Goal: Task Accomplishment & Management: Use online tool/utility

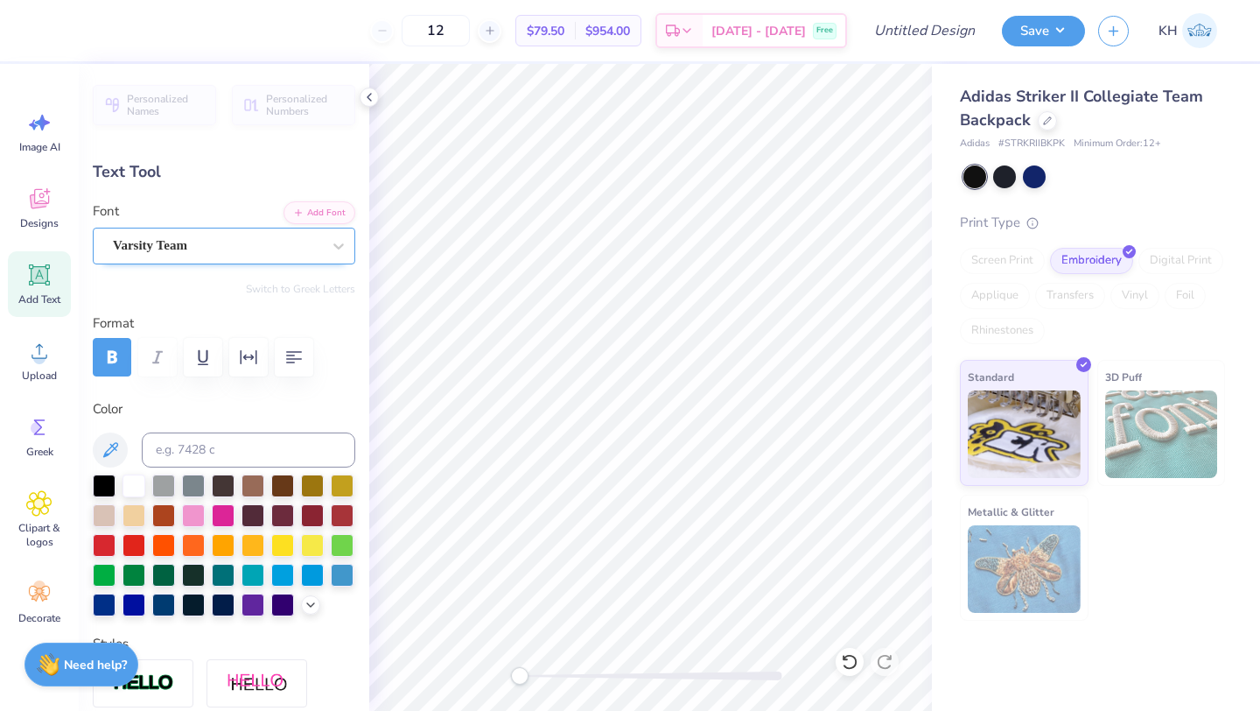
click at [278, 248] on div "Varsity Team" at bounding box center [217, 245] width 212 height 27
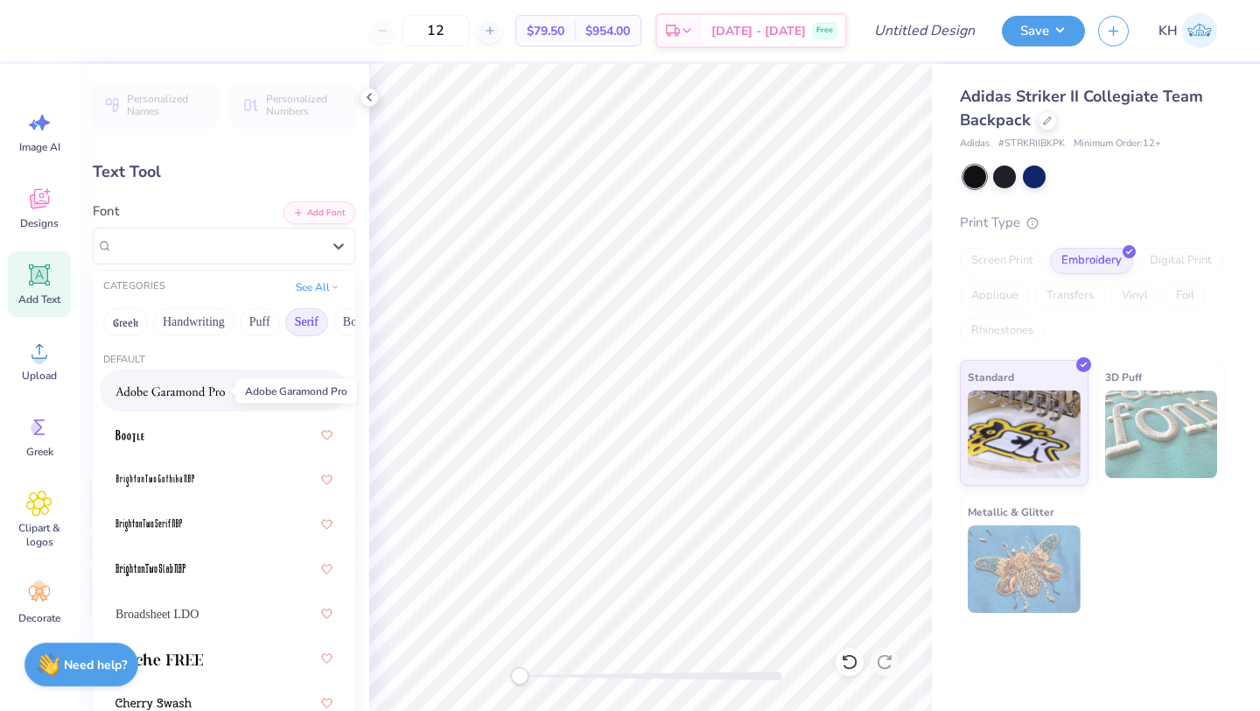
click at [191, 396] on img at bounding box center [170, 391] width 109 height 12
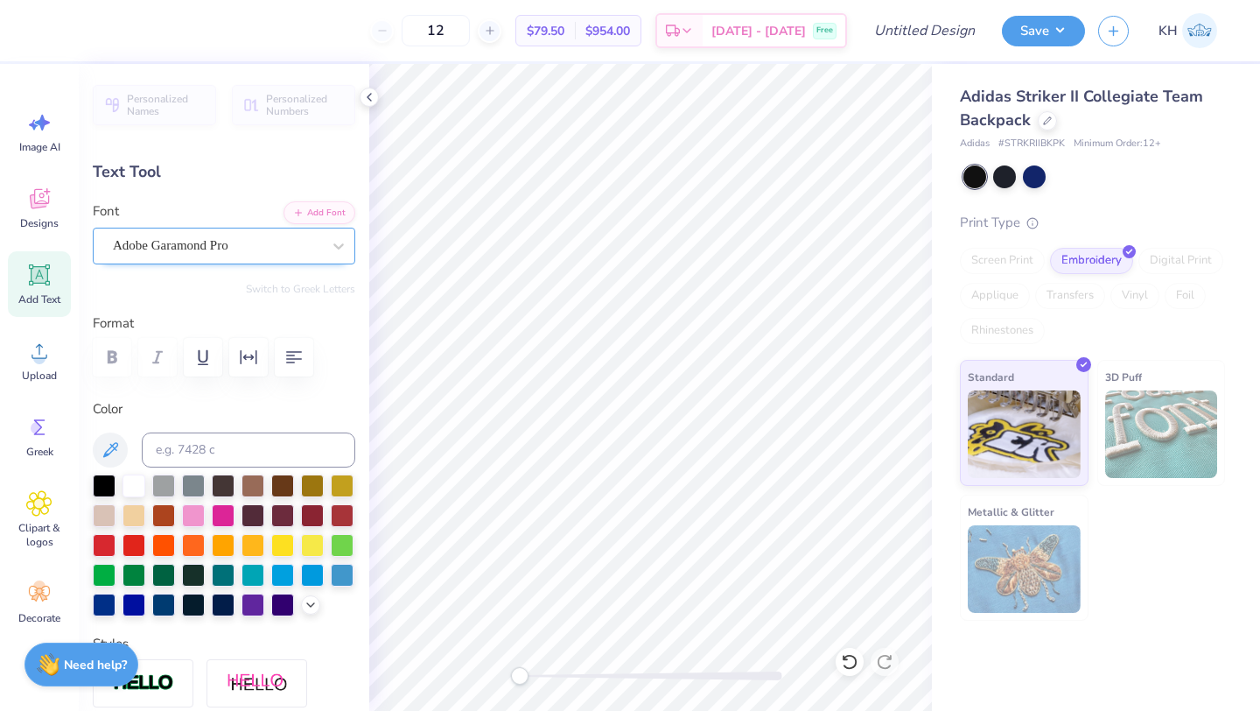
click at [299, 246] on div "Adobe Garamond Pro" at bounding box center [217, 245] width 212 height 27
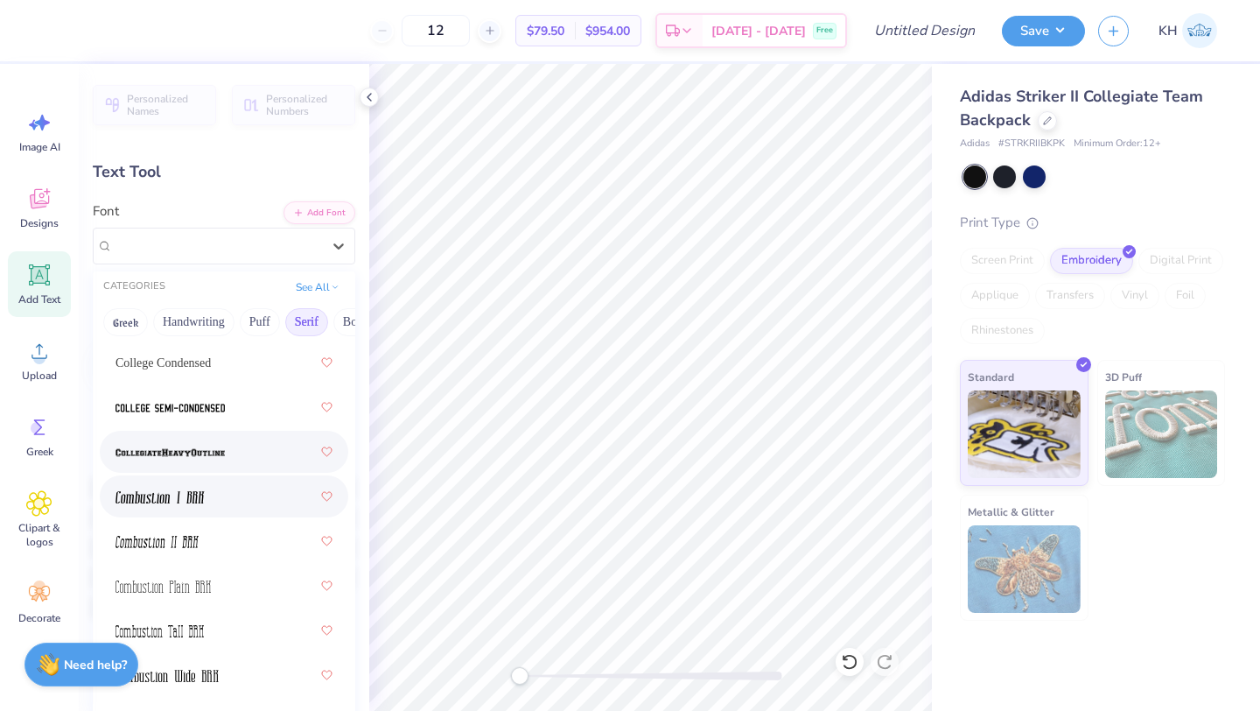
scroll to position [751, 0]
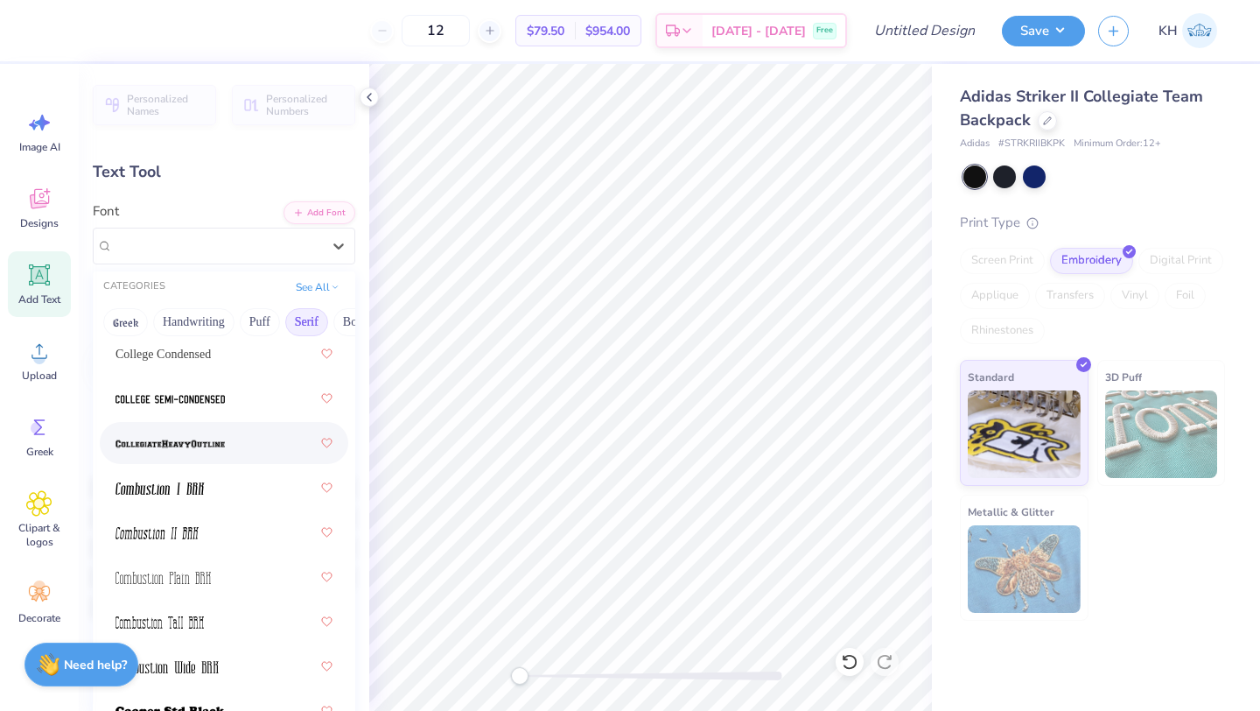
click at [241, 443] on div at bounding box center [224, 443] width 217 height 32
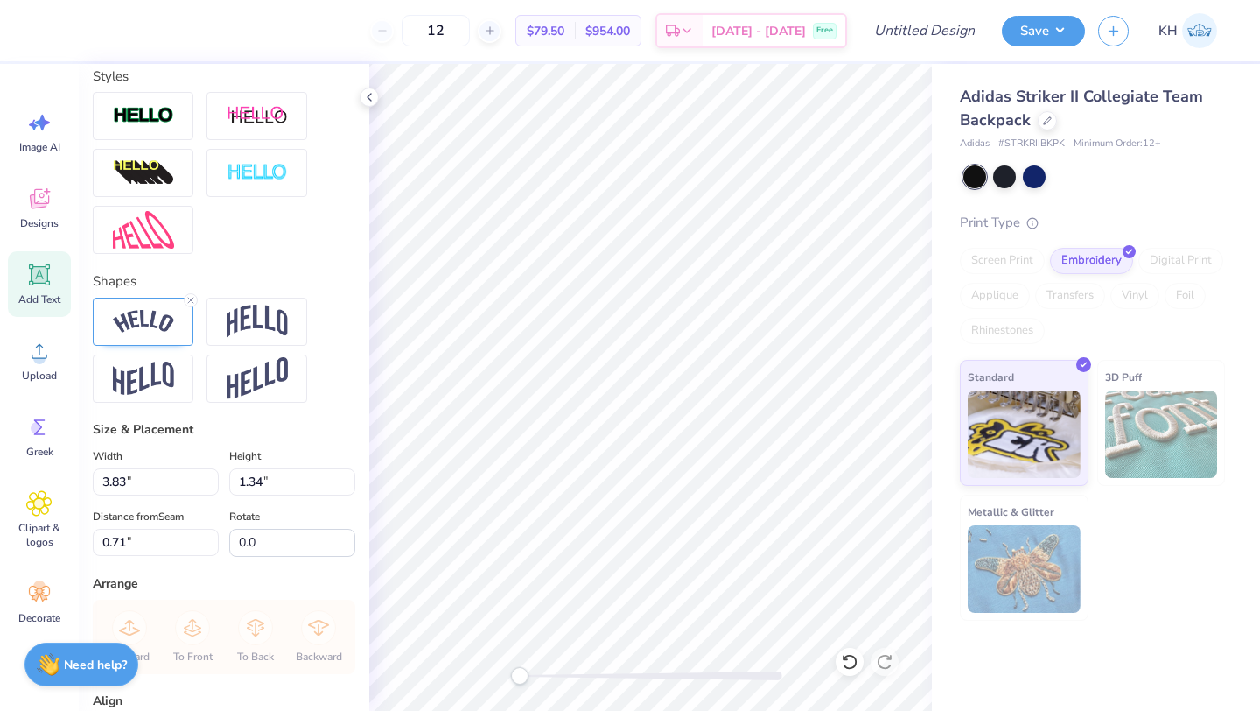
scroll to position [585, 0]
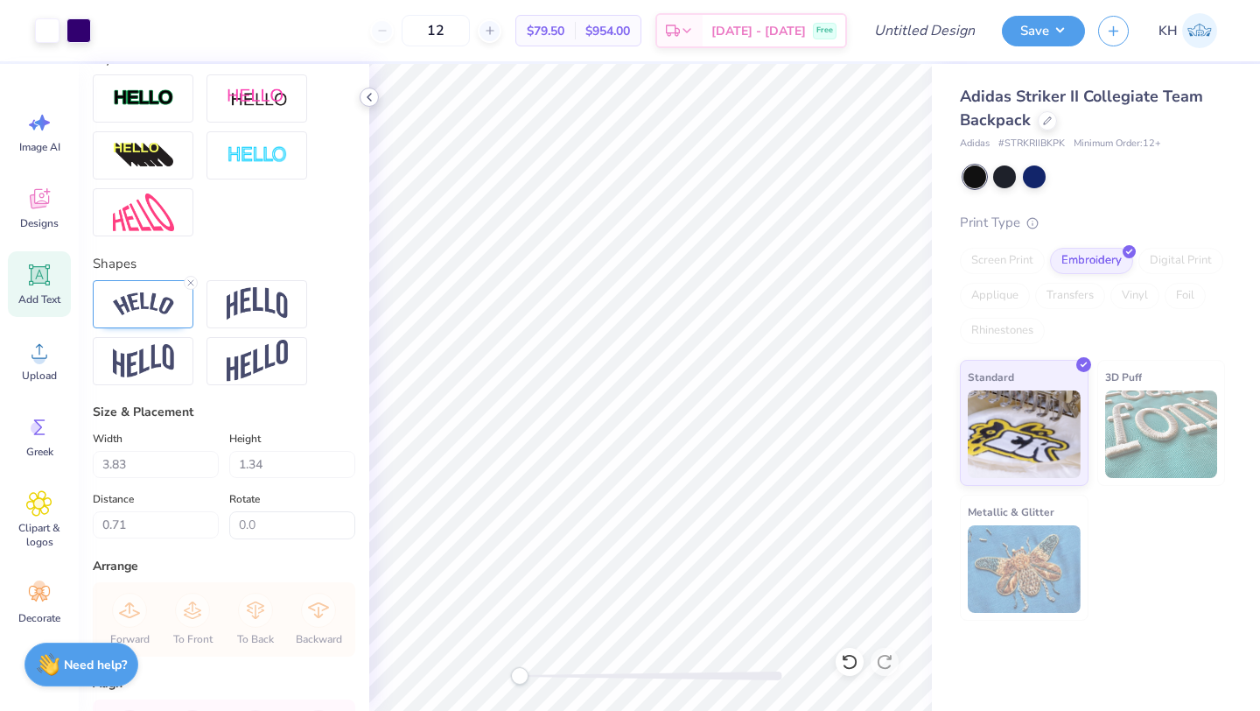
click at [374, 102] on icon at bounding box center [369, 97] width 14 height 14
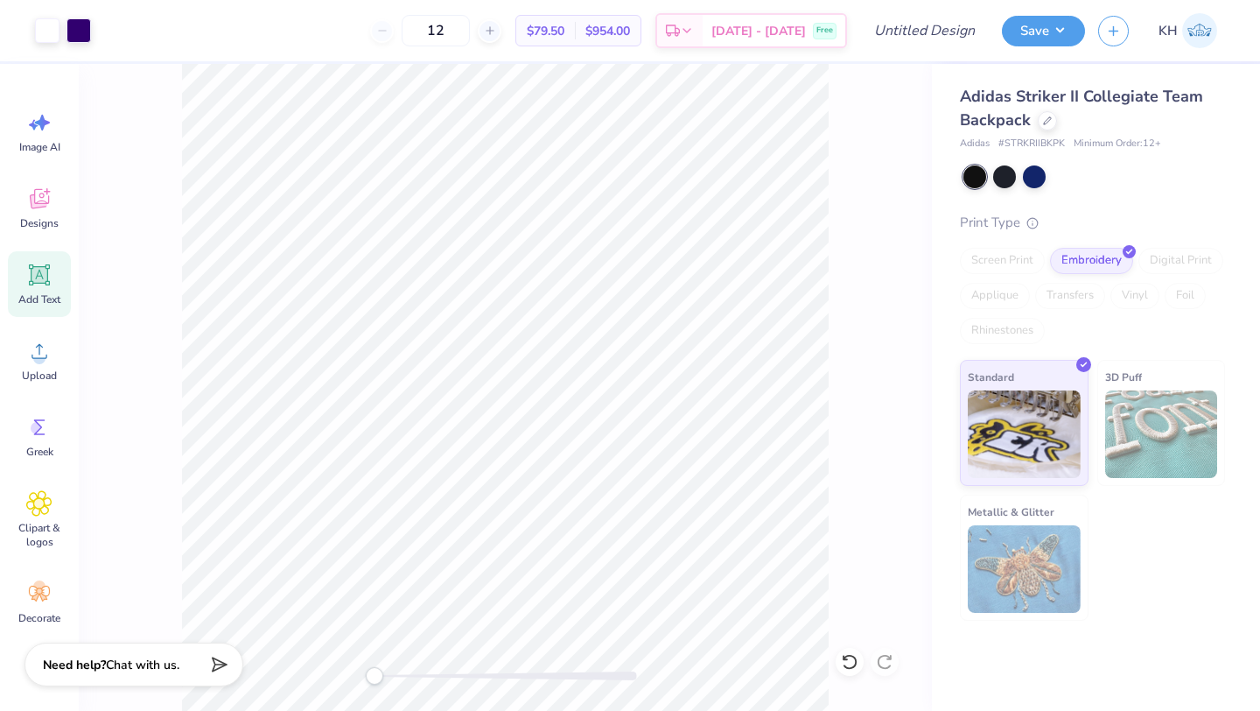
click at [46, 278] on icon at bounding box center [40, 275] width 17 height 17
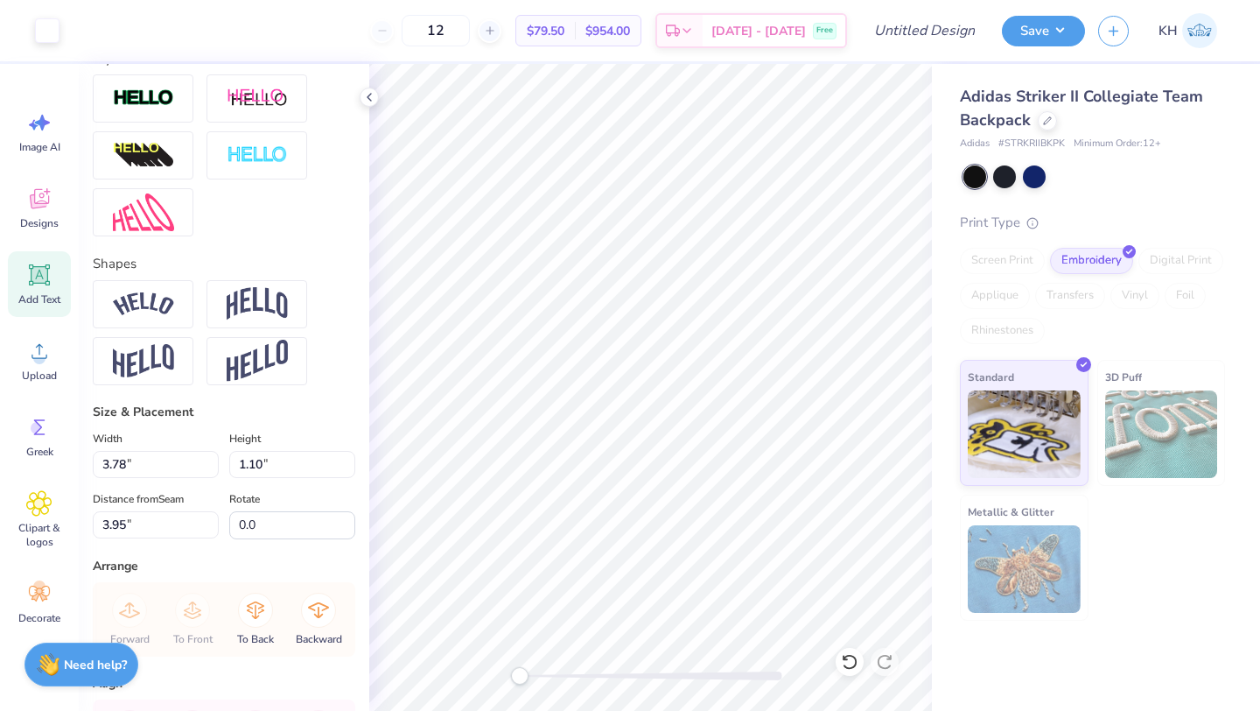
type input "3.78"
type input "1.10"
type input "3.95"
type textarea "T"
type textarea "\"
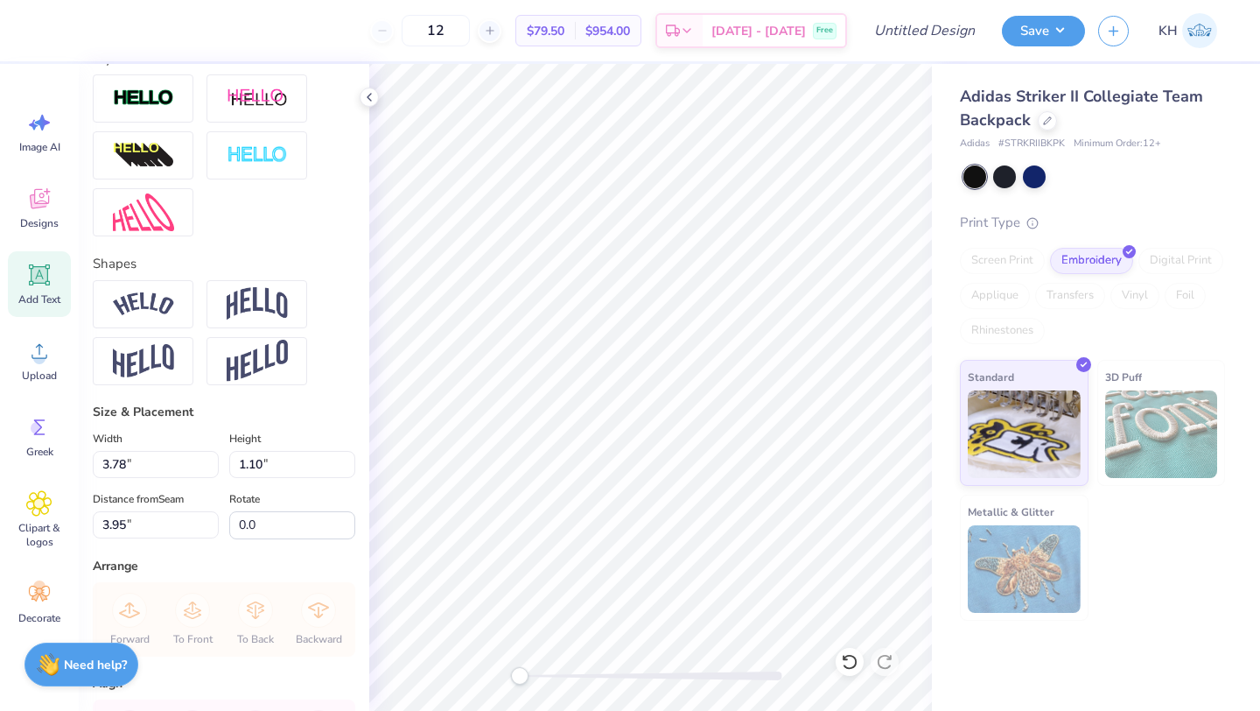
scroll to position [0, 1]
type textarea "SPORTS"
click at [249, 308] on img at bounding box center [257, 303] width 61 height 33
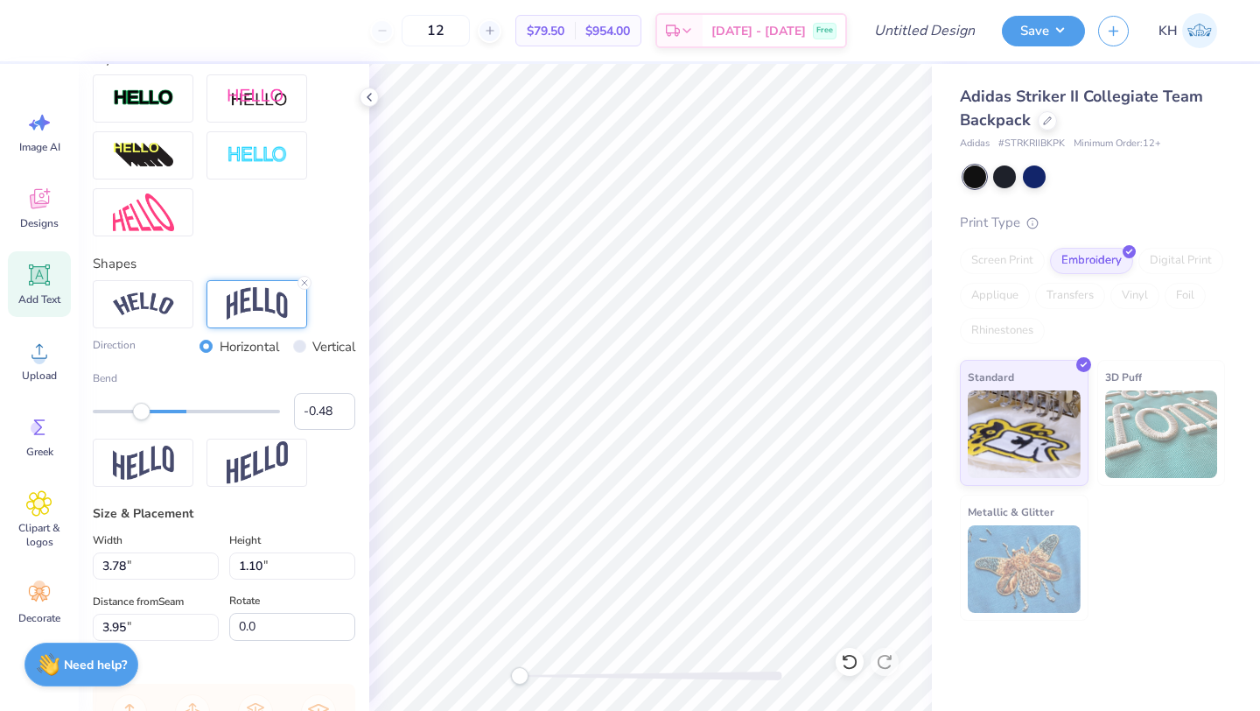
type input "-0.49"
drag, startPoint x: 233, startPoint y: 411, endPoint x: 141, endPoint y: 414, distance: 91.9
click at [141, 414] on div "Accessibility label" at bounding box center [141, 412] width 18 height 18
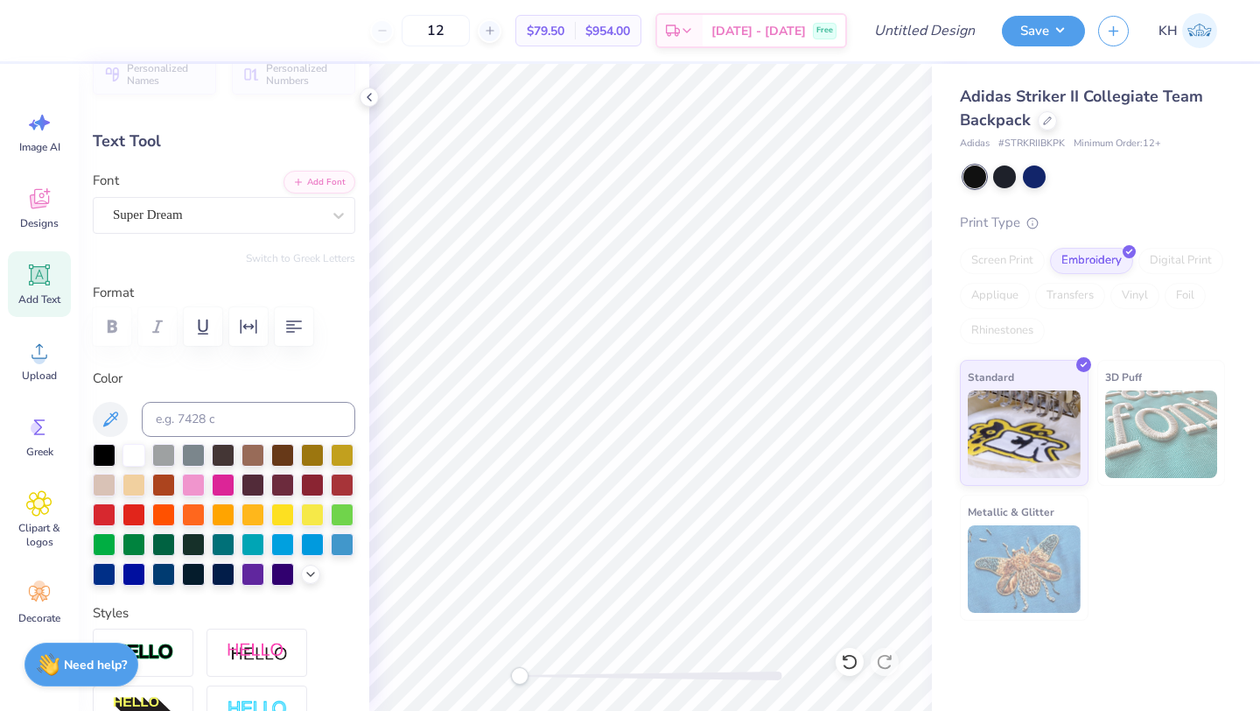
scroll to position [0, 0]
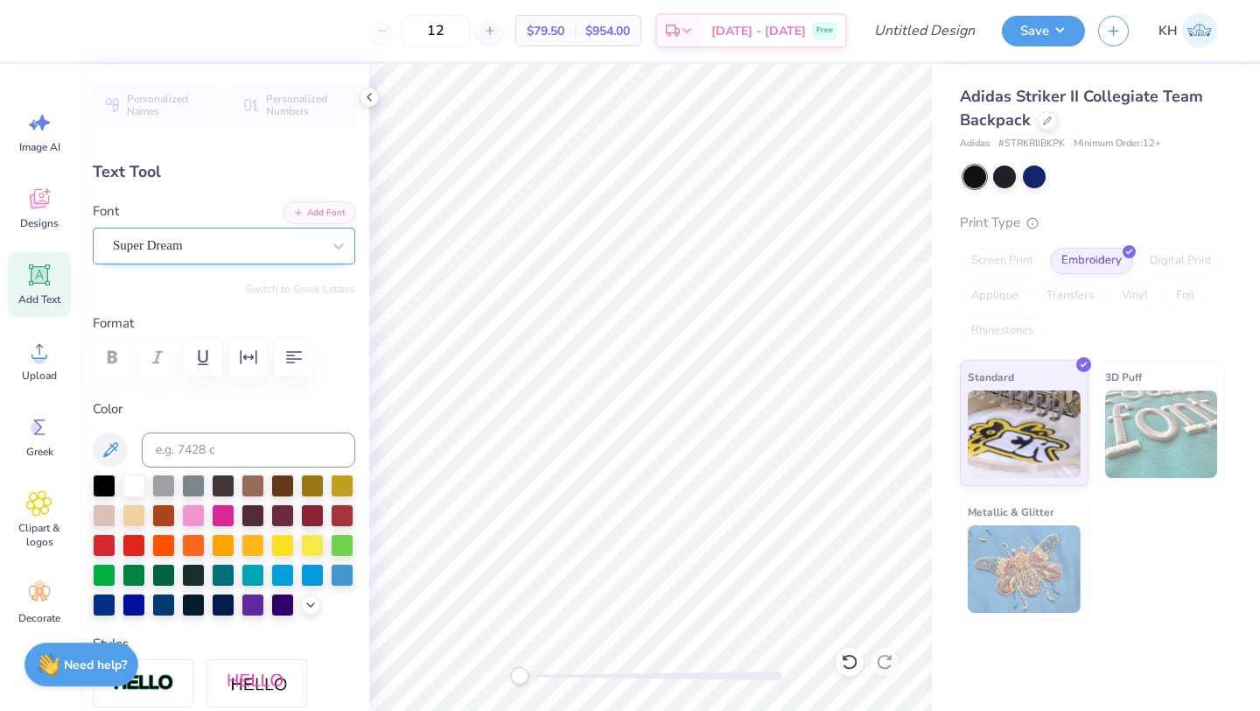
click at [226, 251] on div "Super Dream" at bounding box center [217, 245] width 212 height 27
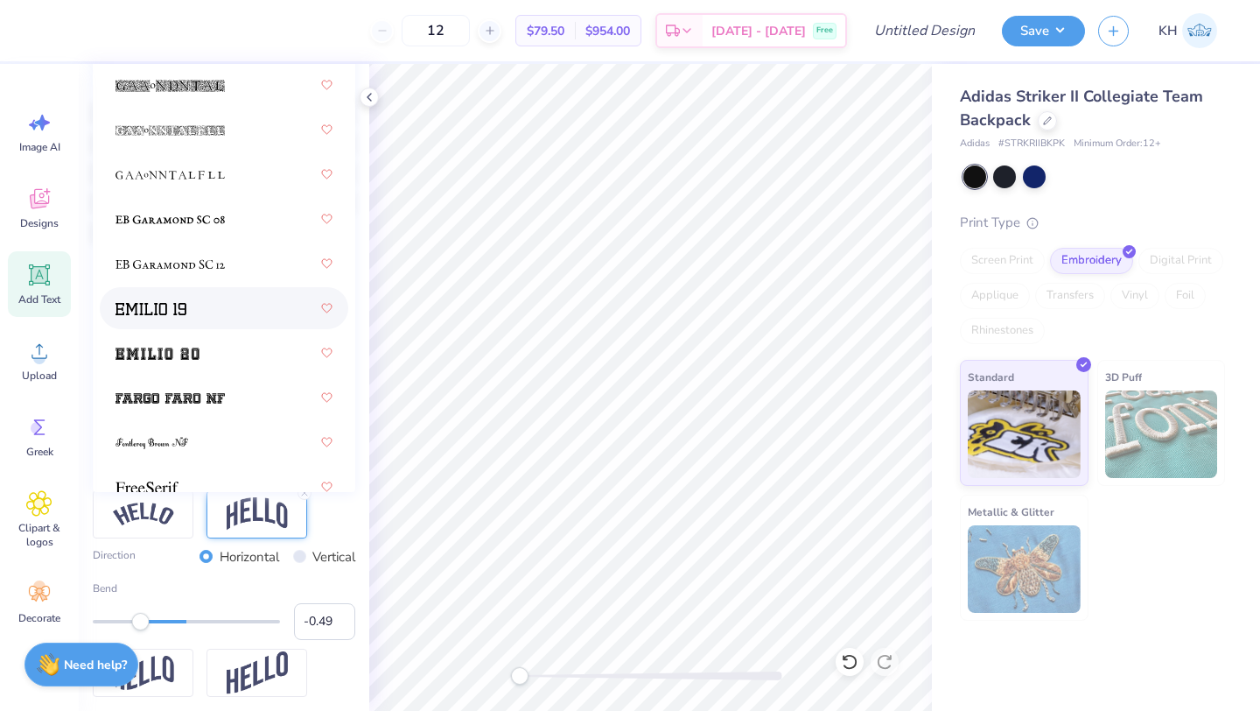
scroll to position [1626, 0]
click at [200, 352] on div at bounding box center [224, 354] width 217 height 32
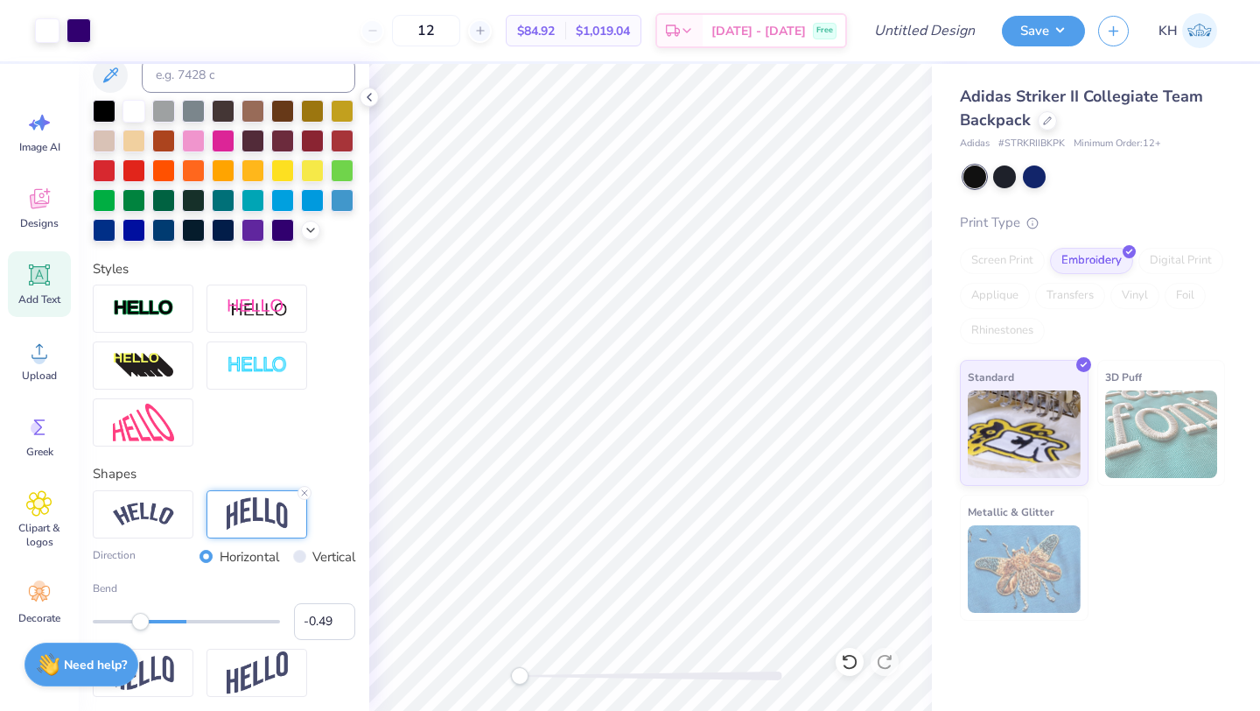
scroll to position [466, 0]
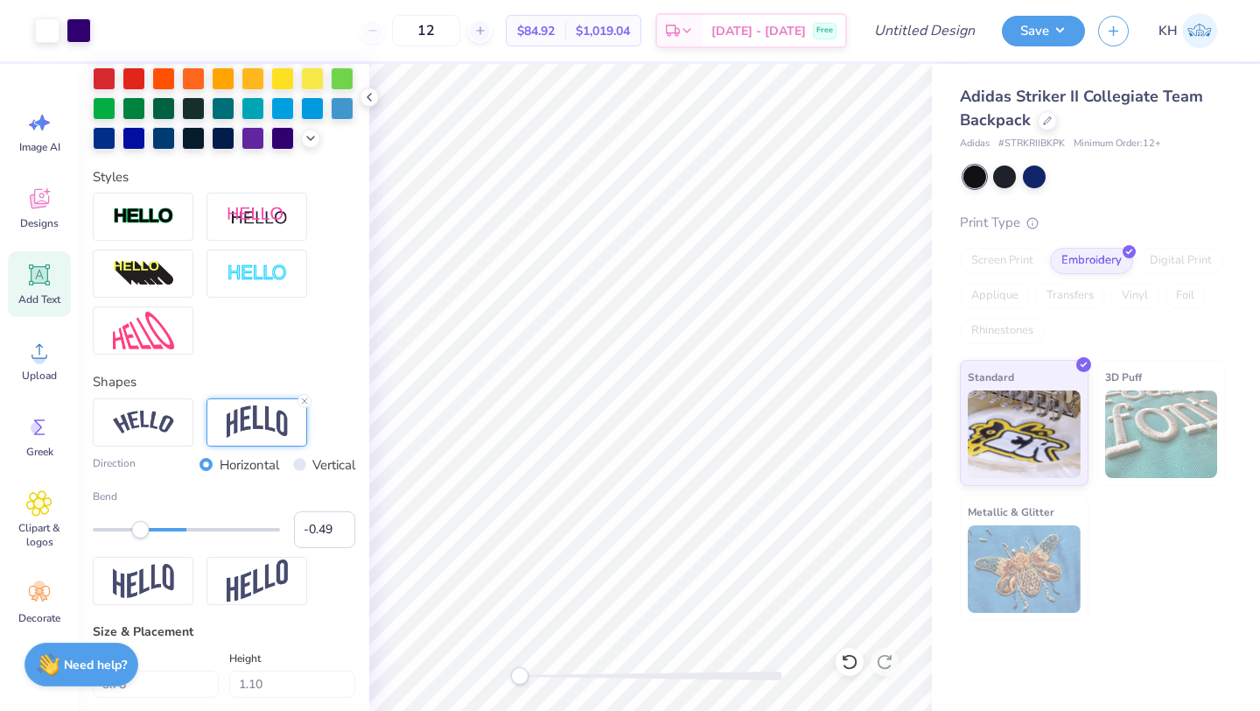
type input "5.94"
type input "2.26"
type input "3.37"
type input "4.63"
type input "1.76"
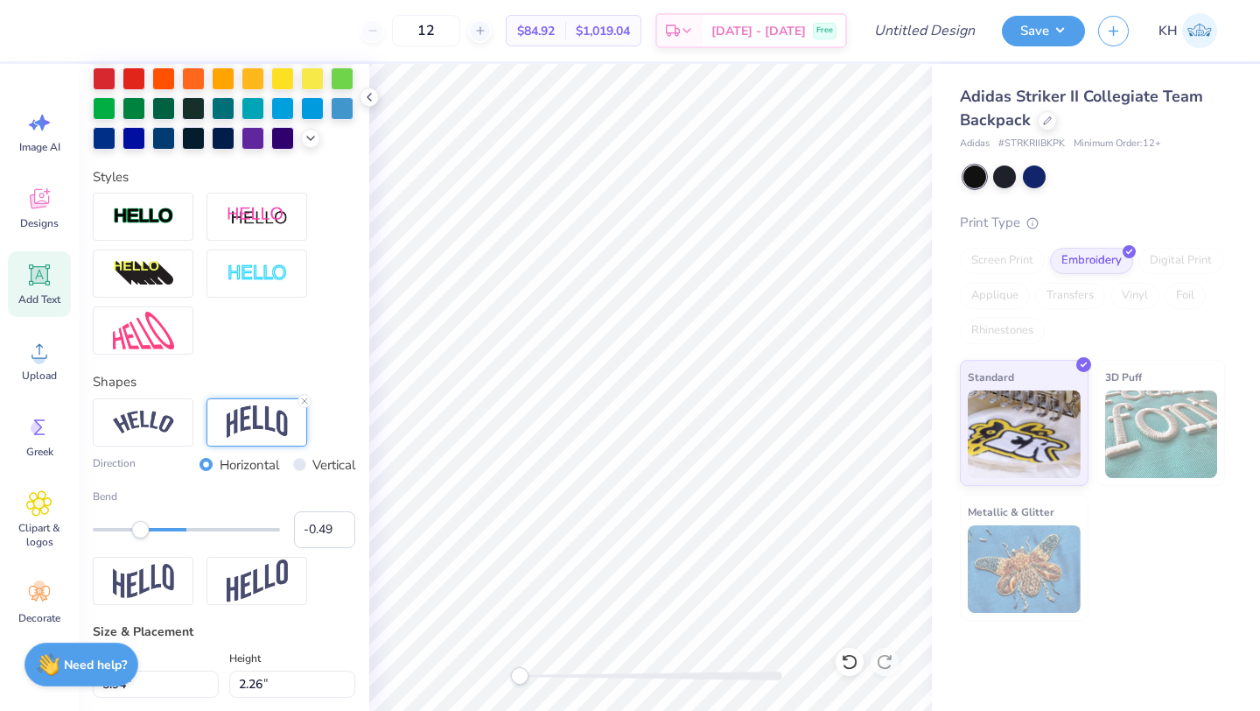
type input "6.04"
type input "4.41"
type input "1.68"
type input "5.77"
type input "-0.39"
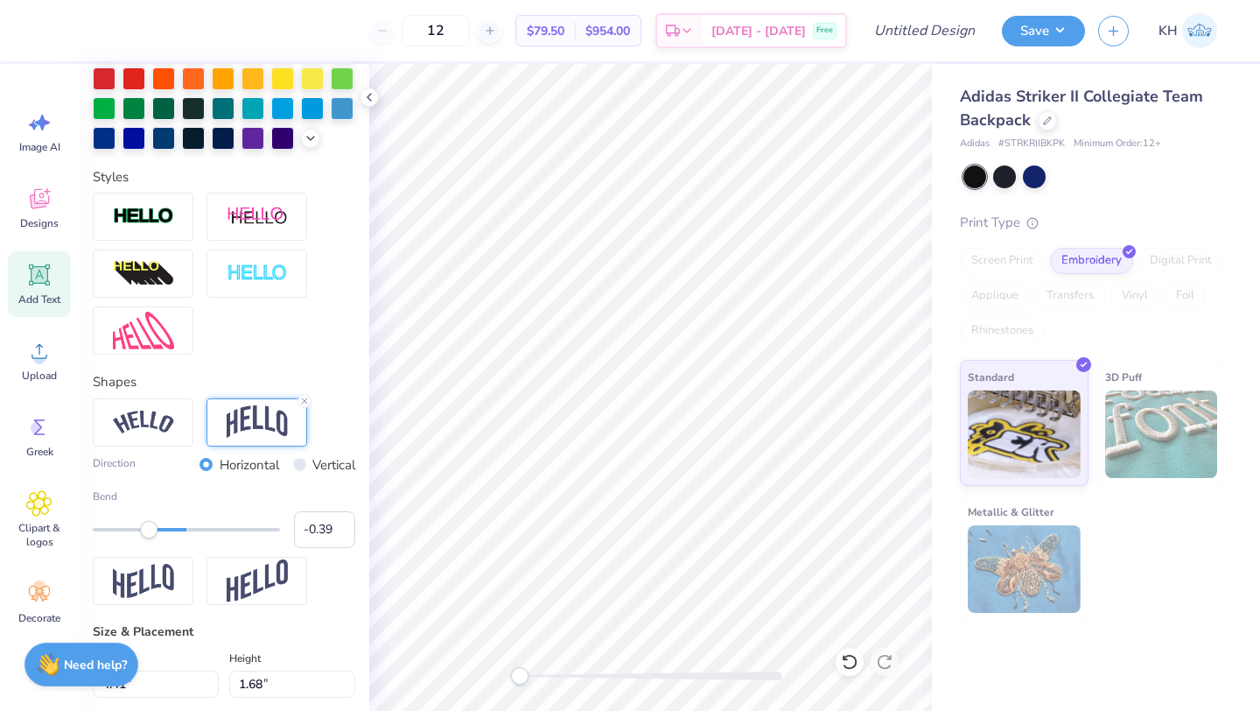
click at [150, 527] on div "Accessibility label" at bounding box center [149, 530] width 18 height 18
type input "1.50"
type input "5.86"
click at [161, 424] on img at bounding box center [143, 422] width 61 height 24
type input "-0.50"
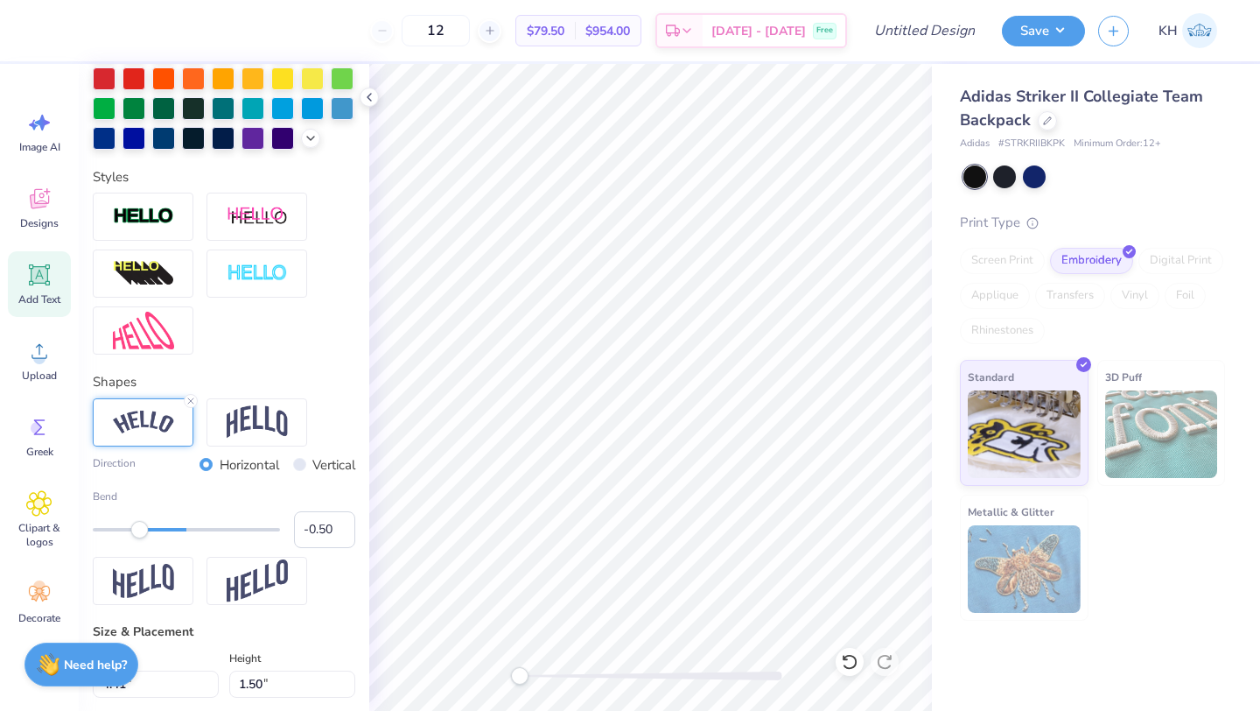
drag, startPoint x: 154, startPoint y: 530, endPoint x: 140, endPoint y: 531, distance: 14.0
click at [140, 531] on div "Accessibility label" at bounding box center [140, 530] width 18 height 18
type input "5.47"
type input "1.46"
type input "4.74"
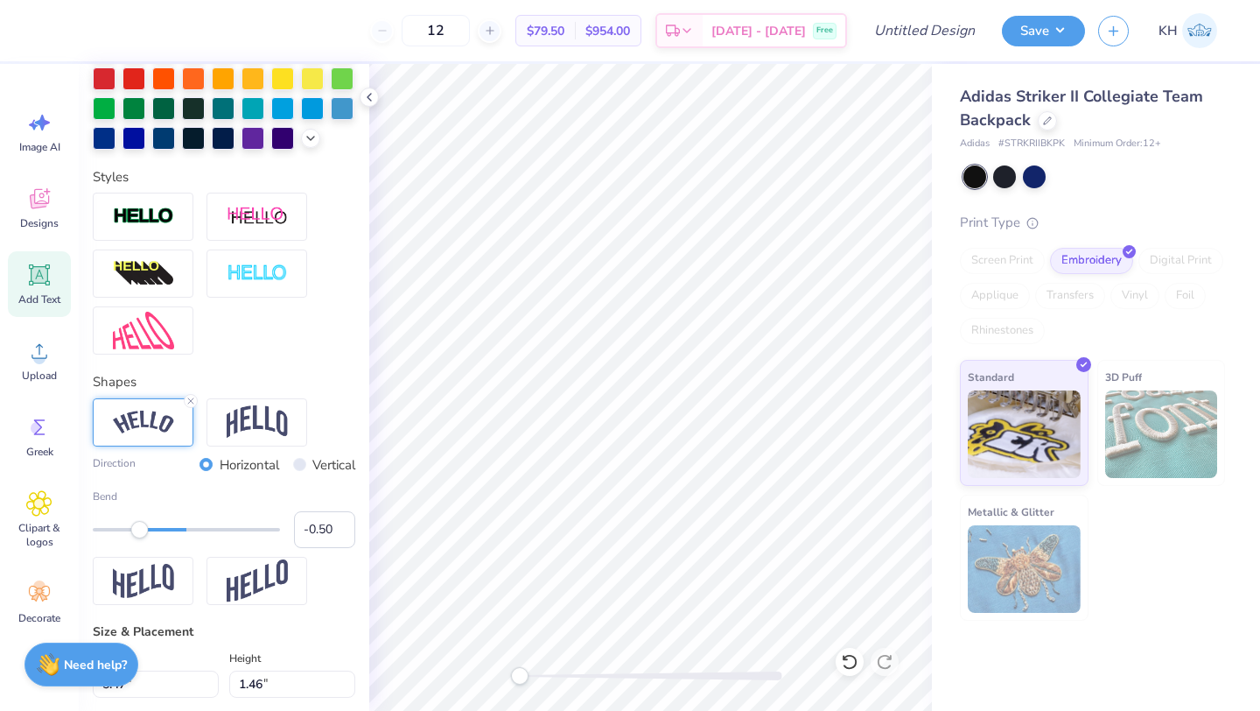
type input "1.27"
type input "5.99"
type input "-0.57"
click at [133, 525] on div "Accessibility label" at bounding box center [133, 530] width 18 height 18
type input "4.85"
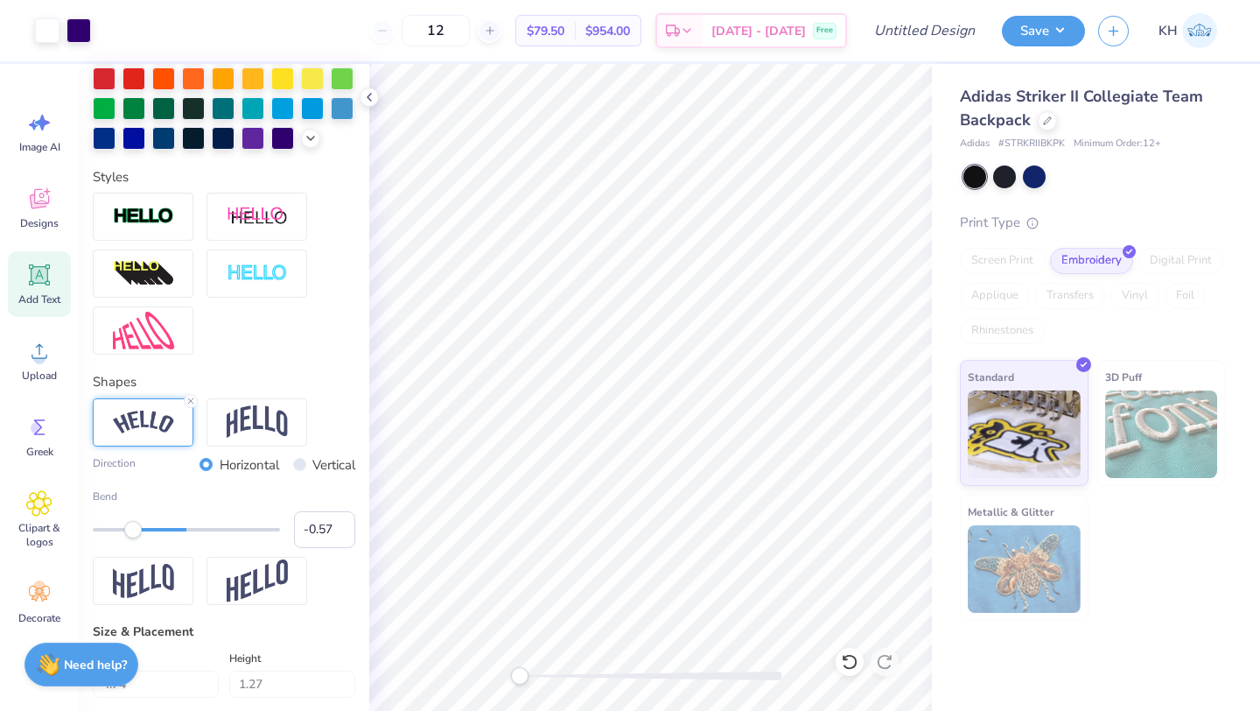
type input "1.41"
type input "5.92"
click at [1041, 26] on button "Save" at bounding box center [1043, 28] width 83 height 31
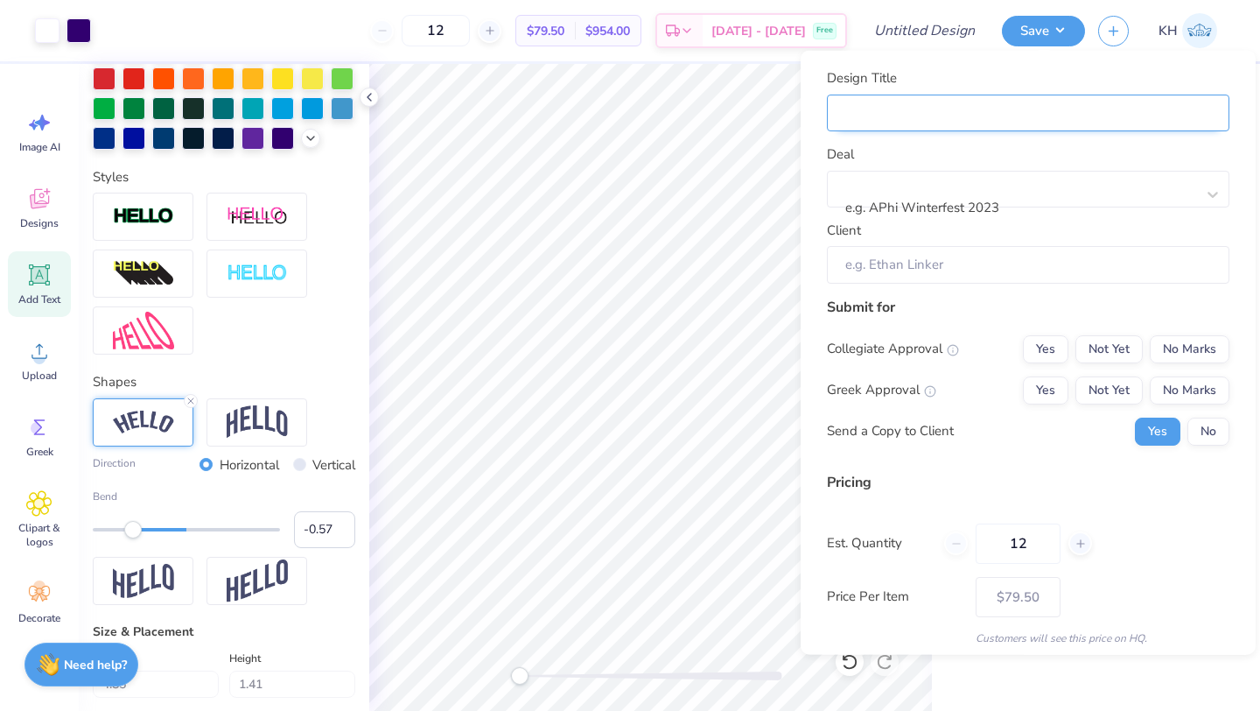
click at [959, 119] on input "Design Title" at bounding box center [1028, 113] width 403 height 38
type input "H"
type input "HP"
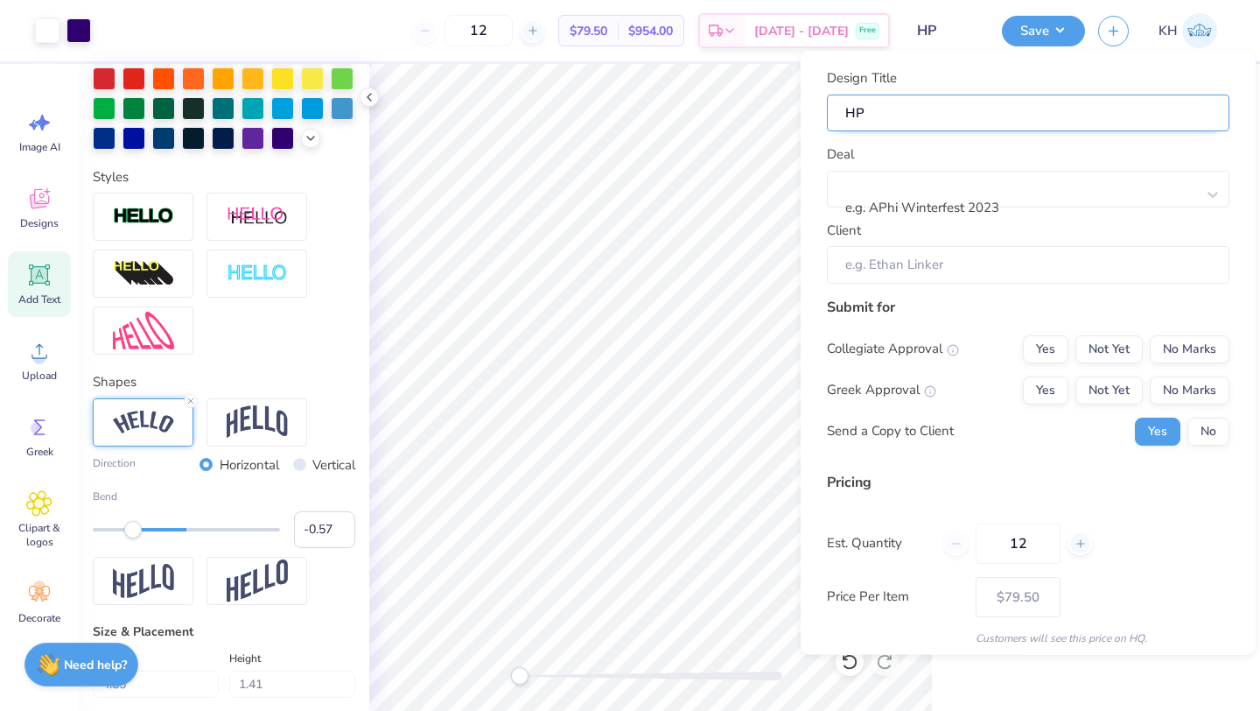
type input "HPU"
type input "HPU B"
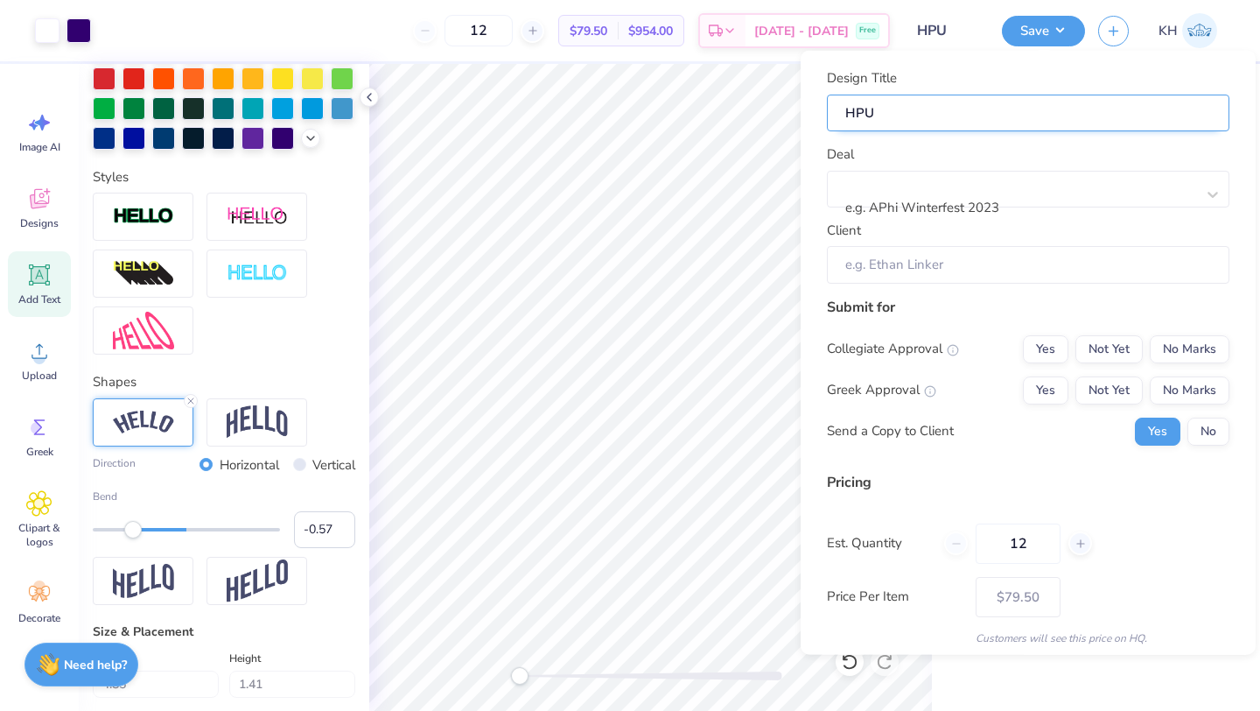
type input "HPU B"
type input "HPU BA"
type input "HPU BAC"
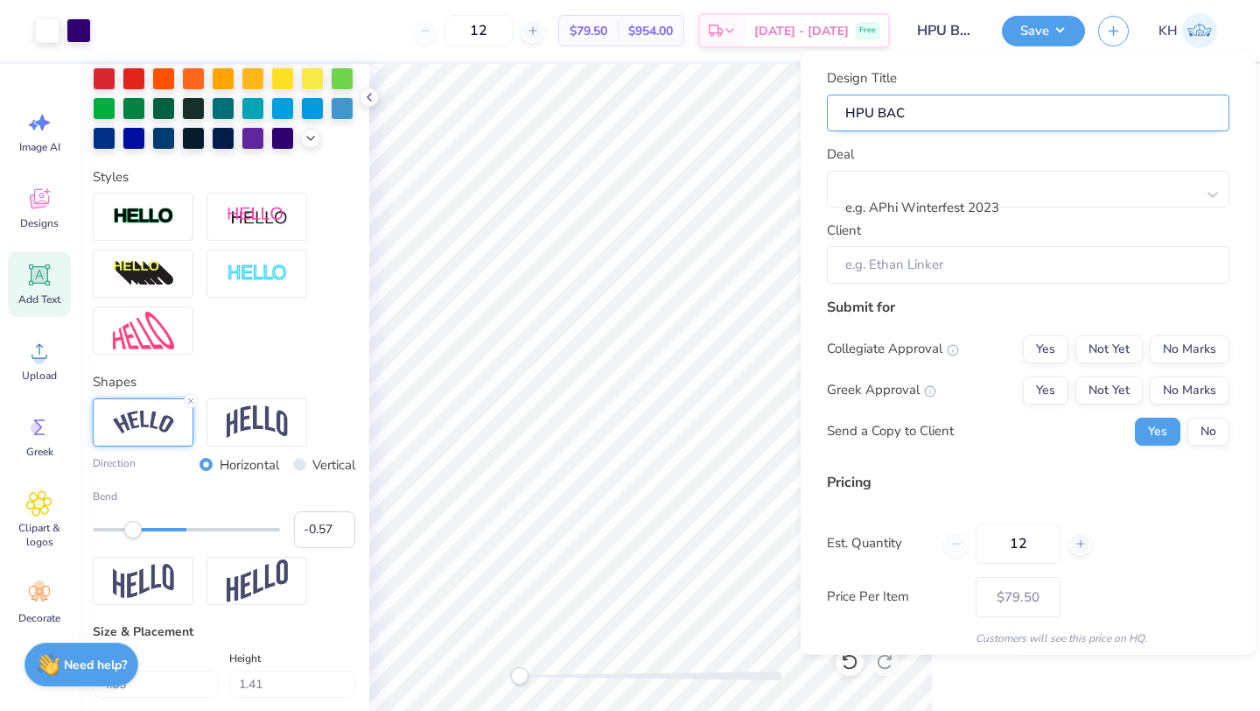
type input "HPU BACK"
type input "HPU BACKP"
type input "HPU BACKPA"
type input "HPU BACKPAC"
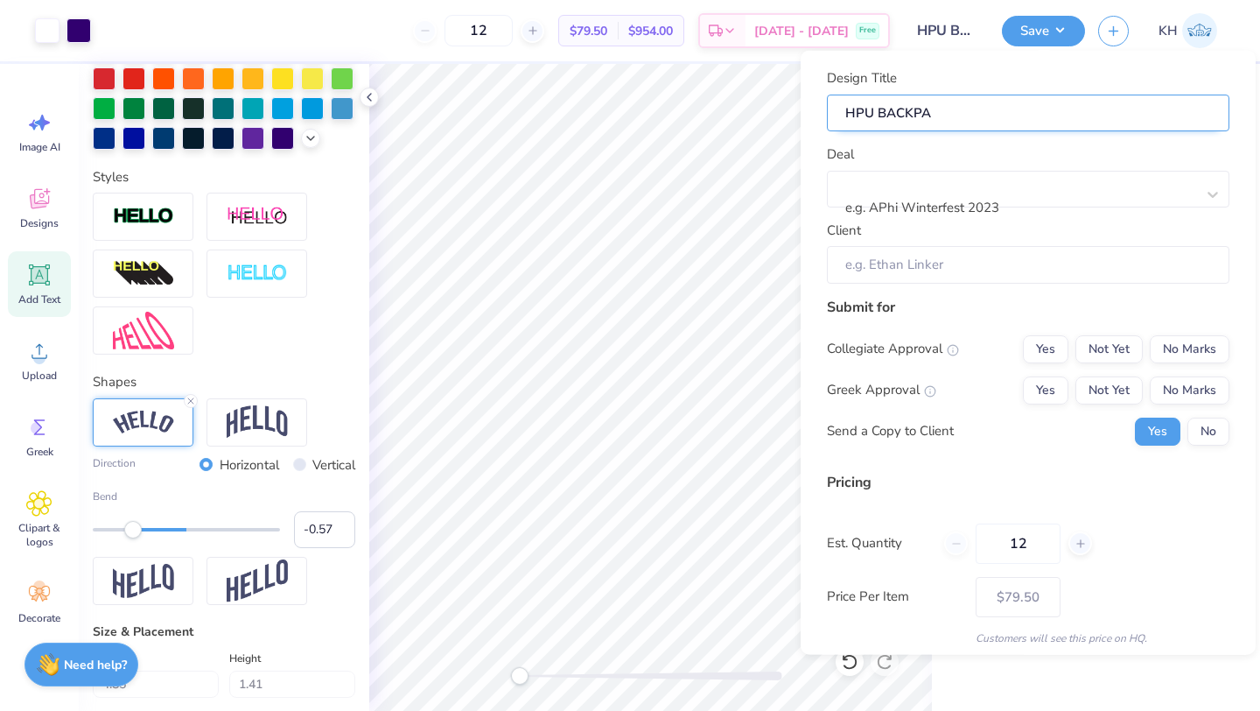
type input "HPU BACKPAC"
type input "HPU BACKPACK"
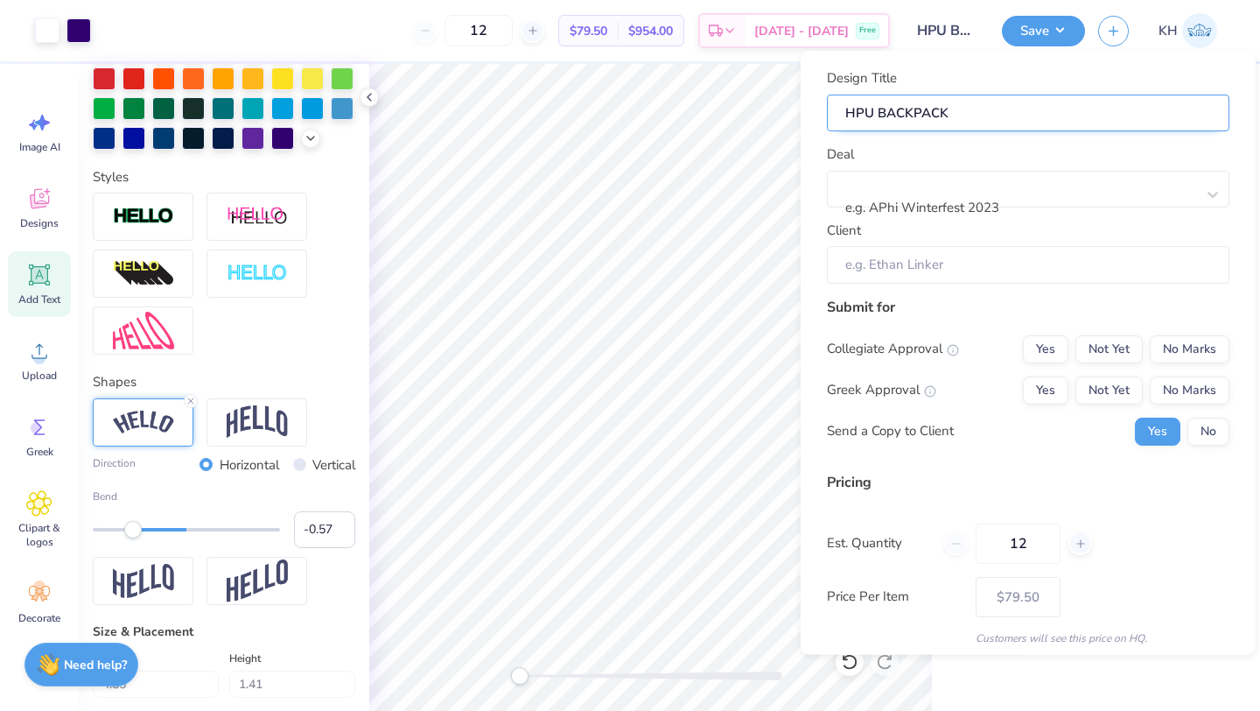
type input "HPU BACKPACK I"
type input "HPU BACKPACK ID"
type input "HPU BACKPACK IDE"
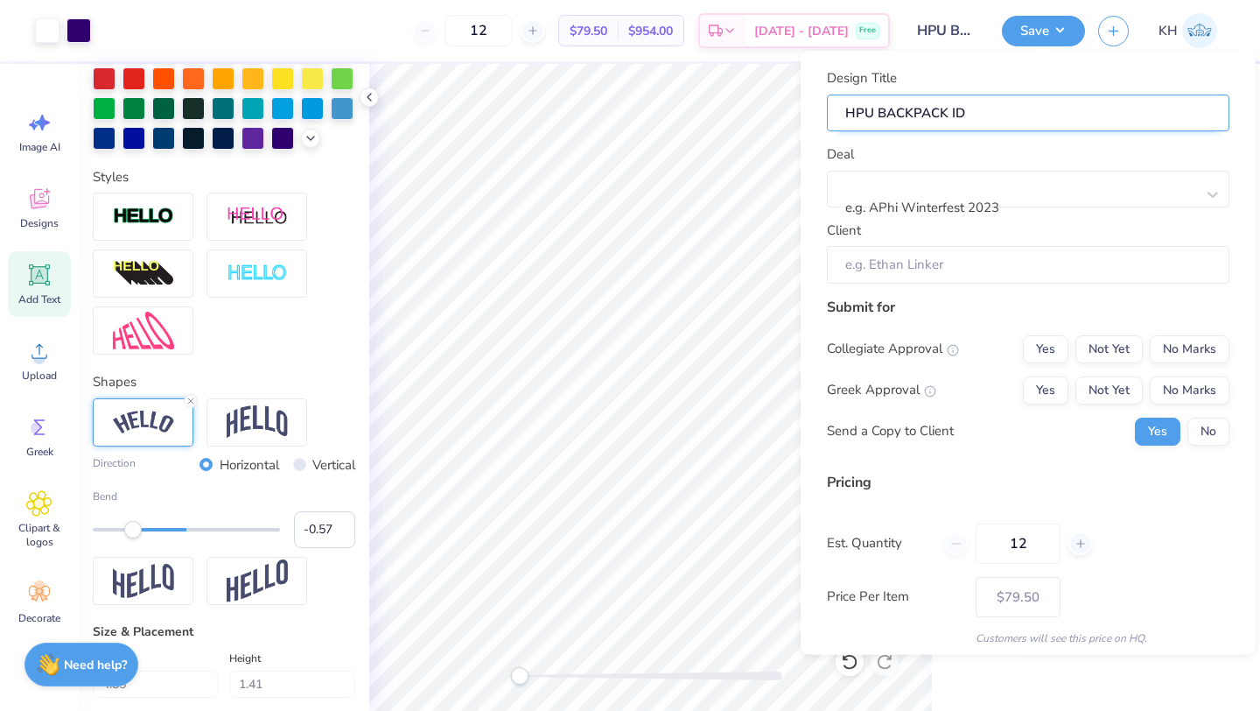
type input "HPU BACKPACK IDE"
type input "HPU BACKPACK IDEA"
click at [1054, 176] on div "e.g. APhi Winterfest 2023" at bounding box center [1021, 194] width 352 height 46
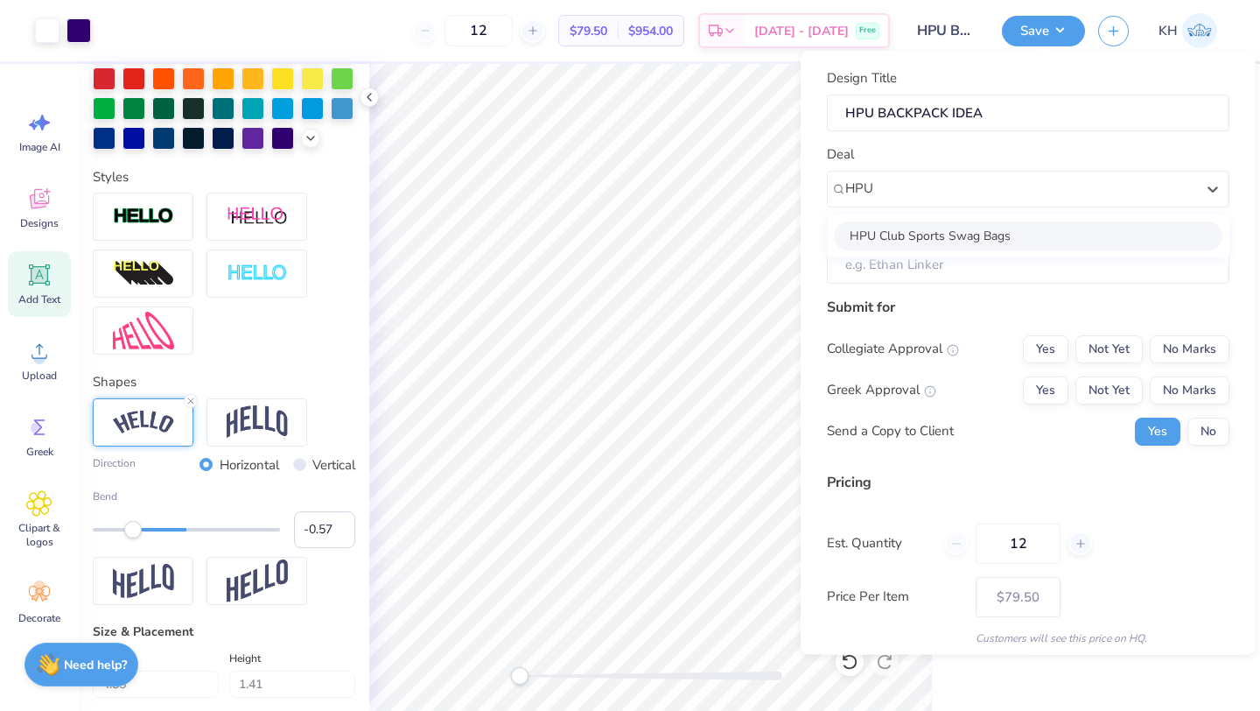
click at [991, 241] on div "HPU Club Sports Swag Bags" at bounding box center [1028, 235] width 389 height 29
type input "HPU"
type input "[PERSON_NAME]"
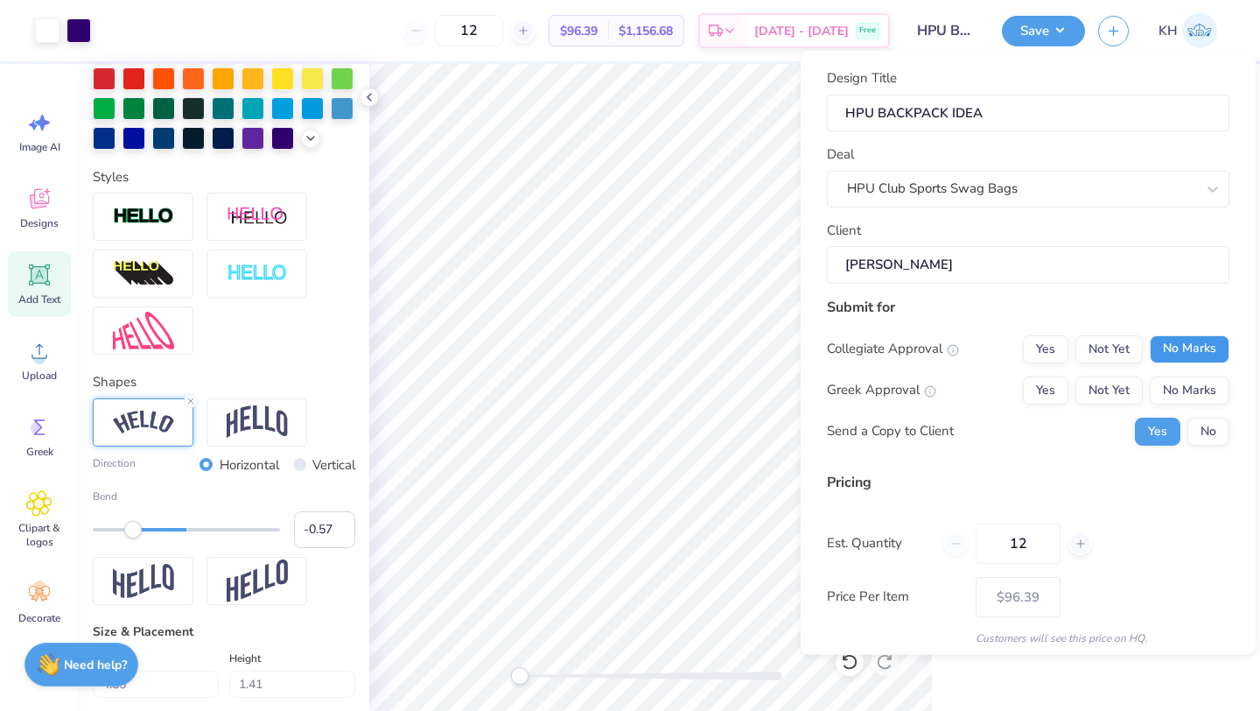
click at [1167, 346] on button "No Marks" at bounding box center [1190, 348] width 80 height 28
click at [1188, 388] on button "No Marks" at bounding box center [1190, 389] width 80 height 28
click at [1052, 350] on button "Yes" at bounding box center [1046, 348] width 46 height 28
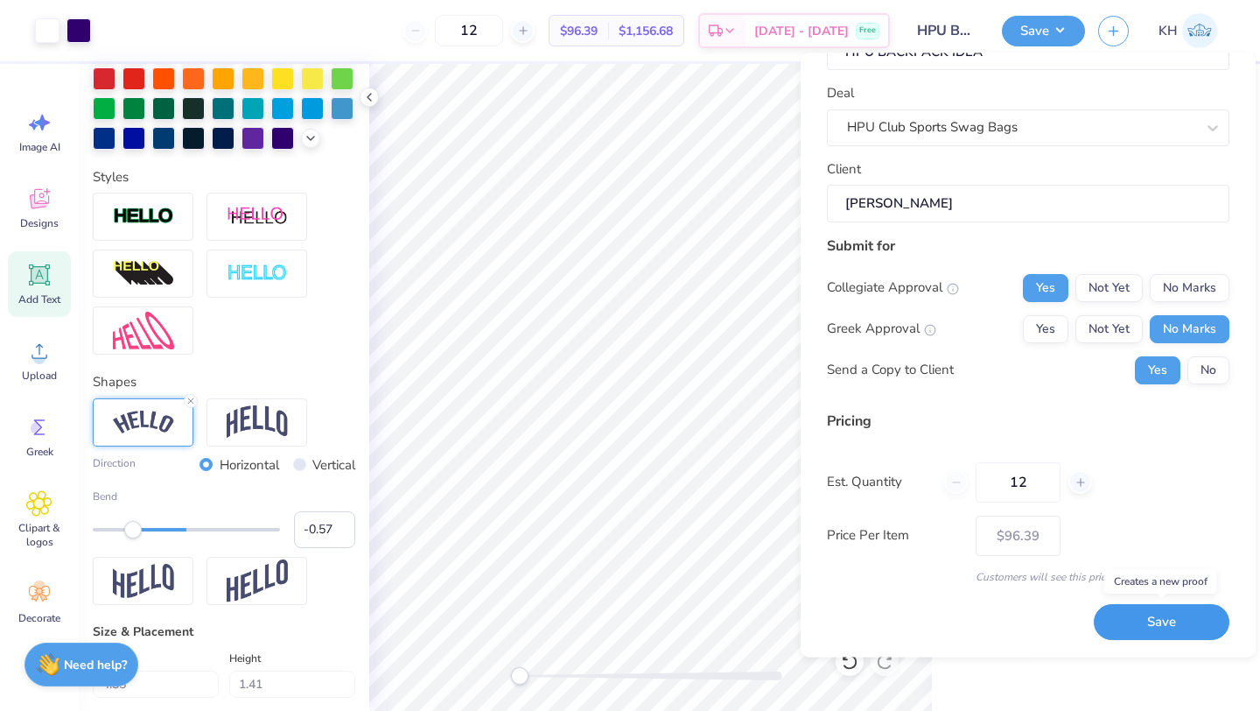
click at [1127, 612] on button "Save" at bounding box center [1162, 623] width 136 height 36
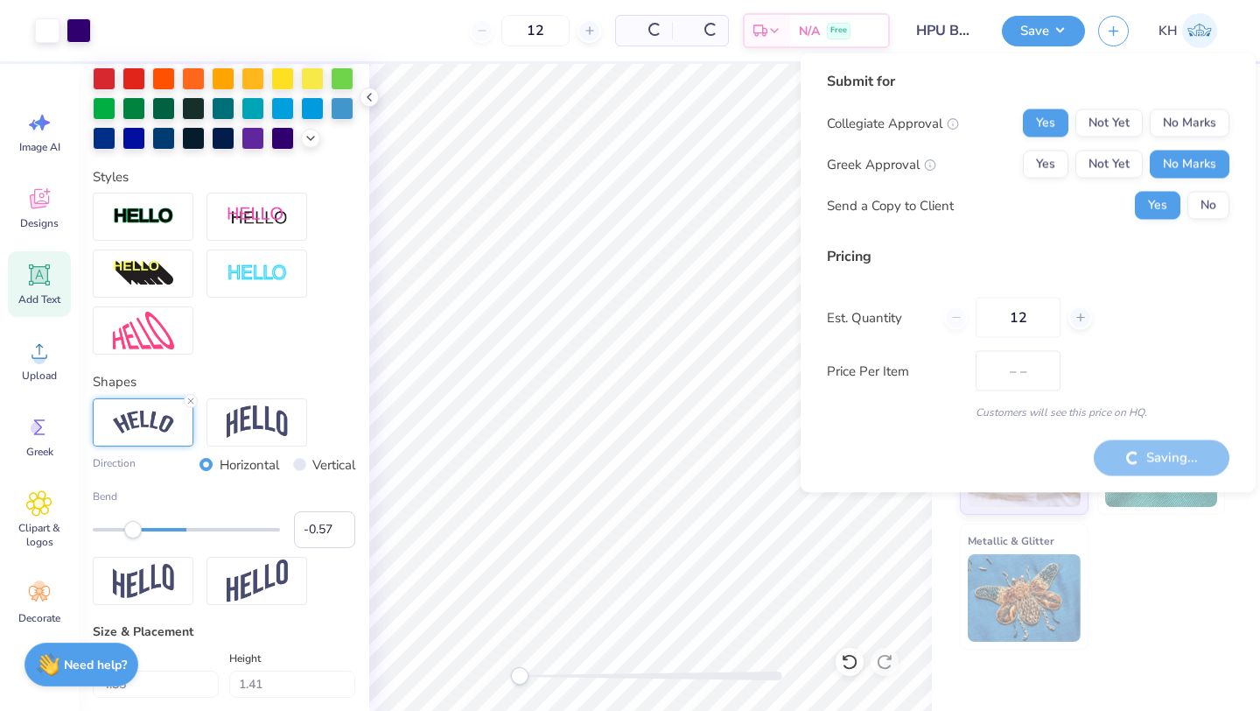
type input "$79.50"
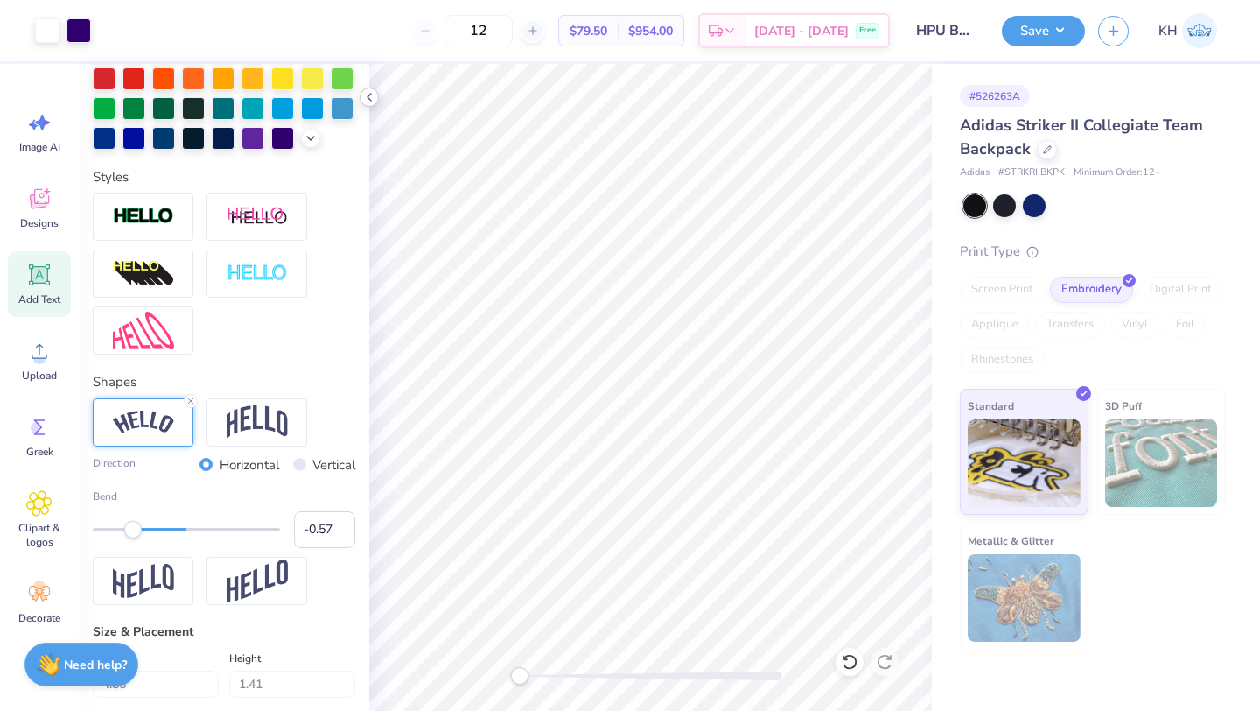
click at [369, 93] on icon at bounding box center [369, 97] width 14 height 14
